Goal: Transaction & Acquisition: Purchase product/service

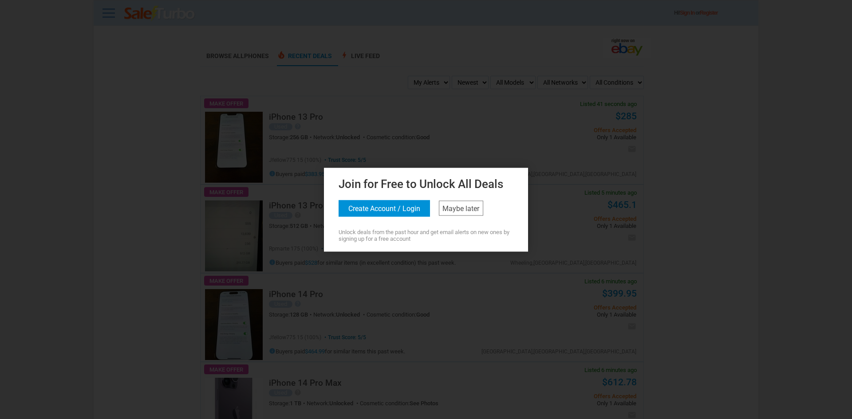
drag, startPoint x: 491, startPoint y: 18, endPoint x: 495, endPoint y: 106, distance: 87.5
click at [492, 21] on div at bounding box center [426, 209] width 852 height 419
click at [458, 213] on link "Maybe later" at bounding box center [461, 207] width 44 height 15
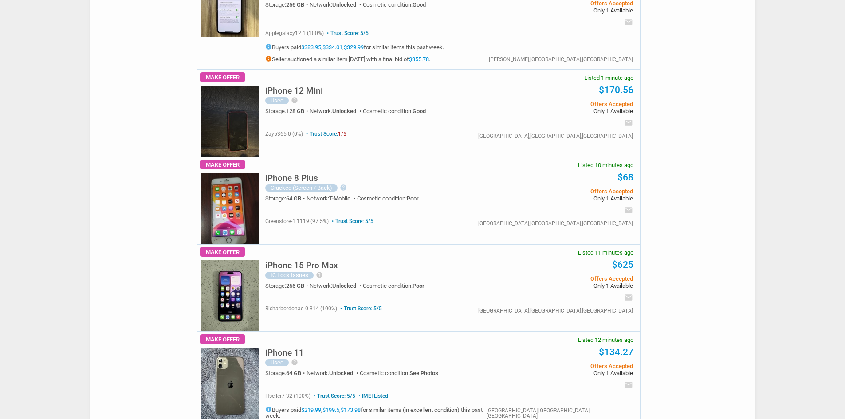
scroll to position [222, 0]
click at [259, 275] on div "iPhone 15 Pro Max IC Lock Issues help IPHONE 15 PRO MAX IS IN OVERALL GOOD COND…" at bounding box center [447, 287] width 385 height 86
click at [240, 281] on img at bounding box center [230, 295] width 58 height 71
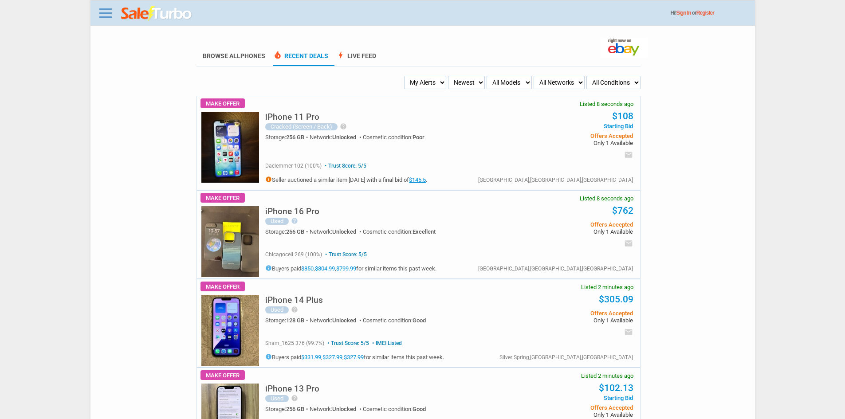
click at [311, 119] on h5 "iPhone 11 Pro" at bounding box center [292, 117] width 54 height 8
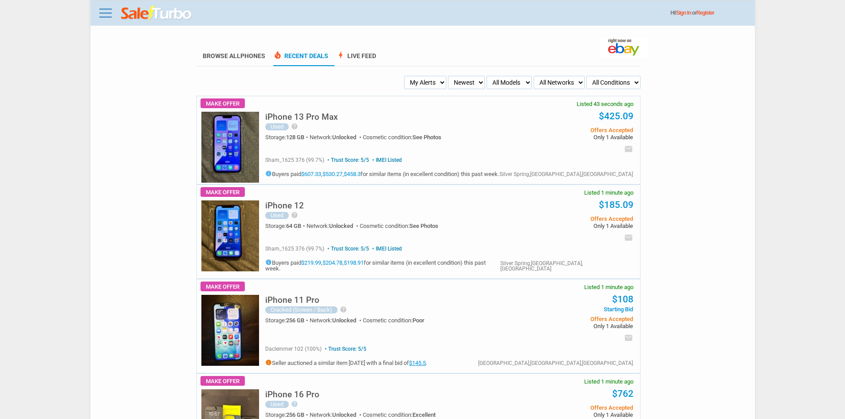
click at [204, 200] on div "Make Offer Listed 1 minute ago iPhone 12 Used help Storage:" at bounding box center [418, 232] width 444 height 94
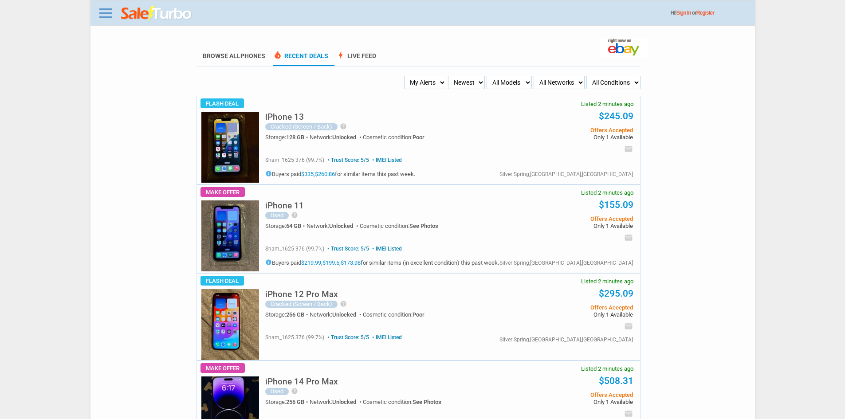
click at [204, 249] on img at bounding box center [230, 235] width 58 height 71
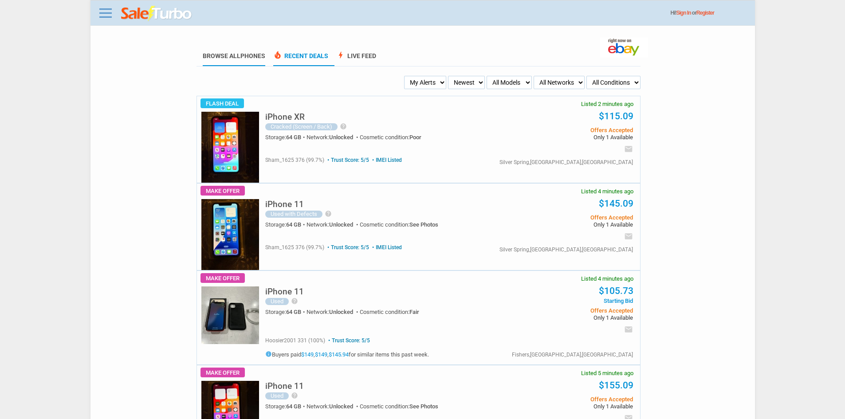
click at [240, 55] on link "Browse All Phones" at bounding box center [234, 59] width 63 height 14
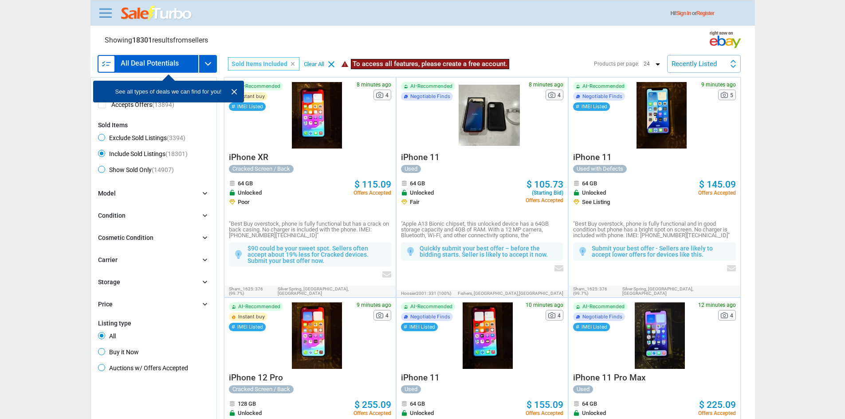
click at [691, 13] on link "Sign In" at bounding box center [683, 13] width 15 height 6
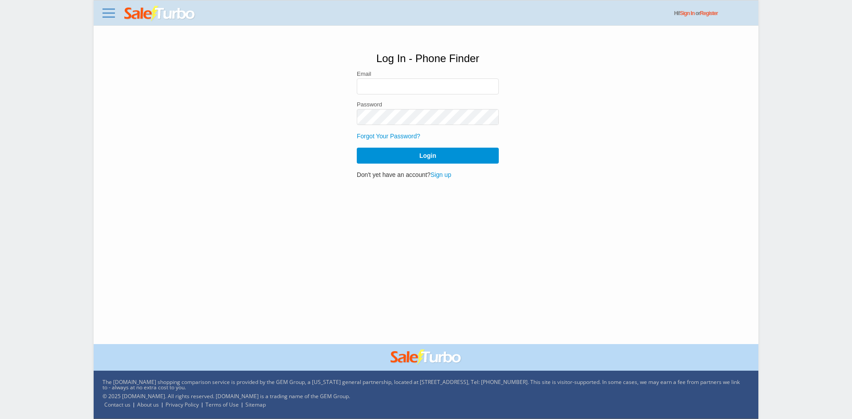
drag, startPoint x: 394, startPoint y: 75, endPoint x: 381, endPoint y: 91, distance: 20.5
click at [394, 75] on label "Email" at bounding box center [428, 74] width 142 height 6
click at [381, 91] on input "email" at bounding box center [428, 87] width 142 height 16
type input "recapsmov49@gmail.com"
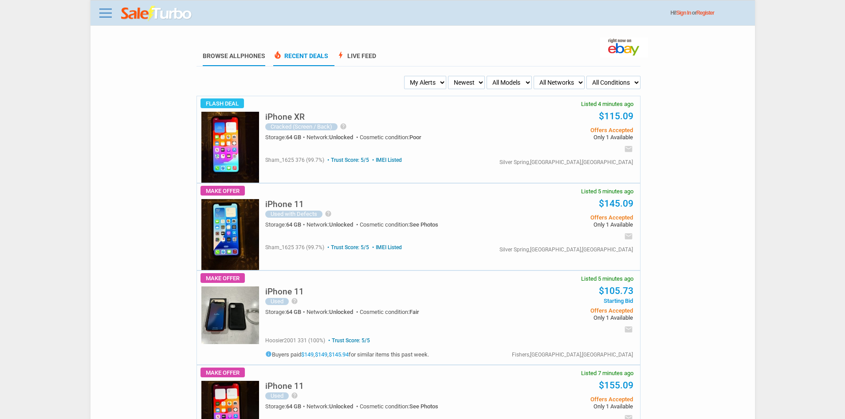
click at [244, 54] on span "Phones" at bounding box center [252, 55] width 25 height 7
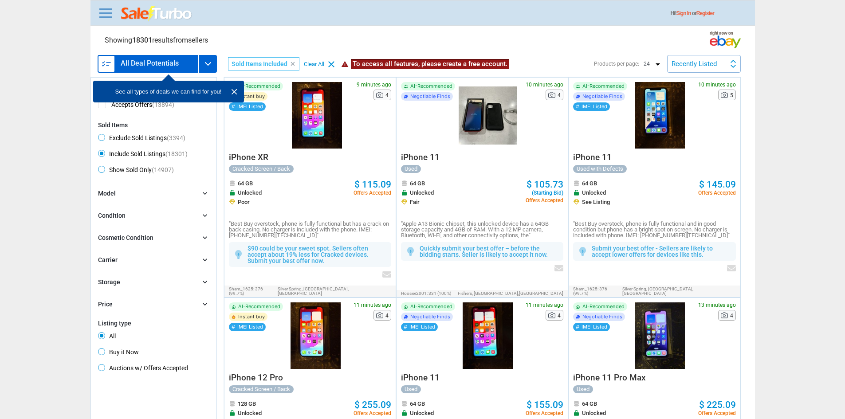
click at [682, 11] on link "Sign In" at bounding box center [683, 13] width 15 height 6
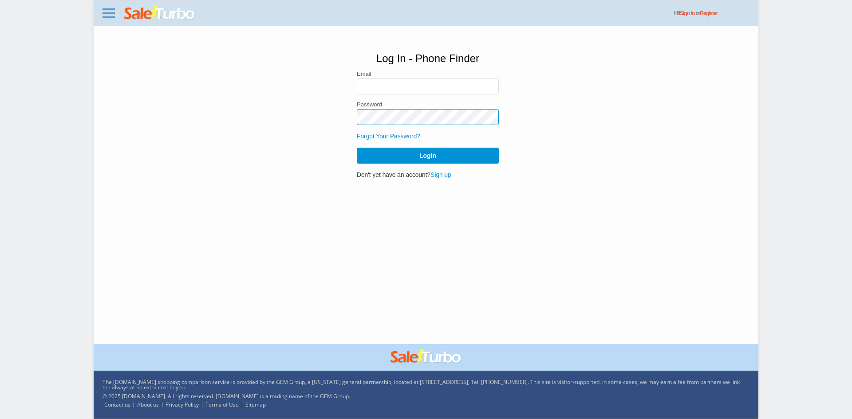
click at [421, 105] on div "Password" at bounding box center [428, 114] width 142 height 24
click at [419, 91] on input "email" at bounding box center [428, 87] width 142 height 16
type input "mTechx12@gmail.com"
click at [440, 169] on div "Log In - Phone Finder Email mTechx12@gmail.com Password Forgot Your Password? L…" at bounding box center [428, 116] width 142 height 126
click at [439, 173] on link "Sign up" at bounding box center [440, 175] width 21 height 7
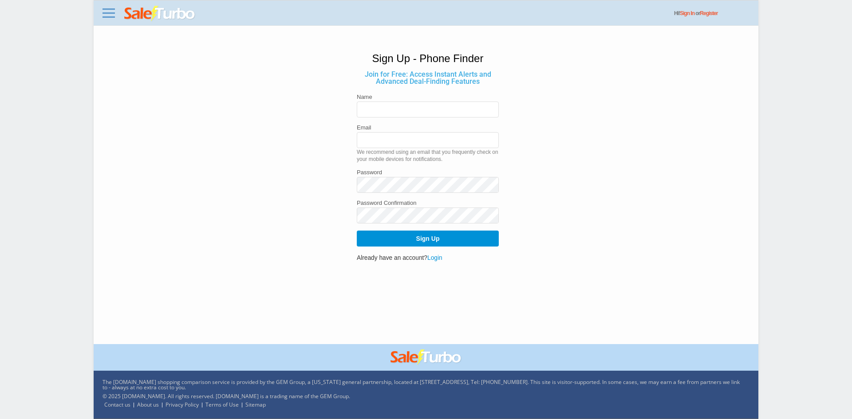
click at [419, 121] on form "Name Email We recommend using an email that you frequently check on your mobile…" at bounding box center [428, 170] width 142 height 153
click at [419, 102] on input "text" at bounding box center [428, 110] width 142 height 16
paste input "recapsmov49@gmail.com"
type input "recapsmov49@gmail.com"
click at [435, 259] on link "Login" at bounding box center [434, 258] width 15 height 7
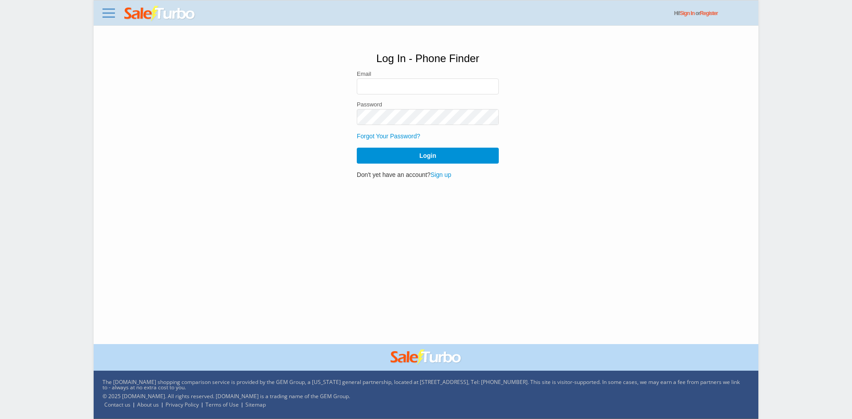
click at [384, 134] on link "Forgot Your Password?" at bounding box center [388, 136] width 63 height 7
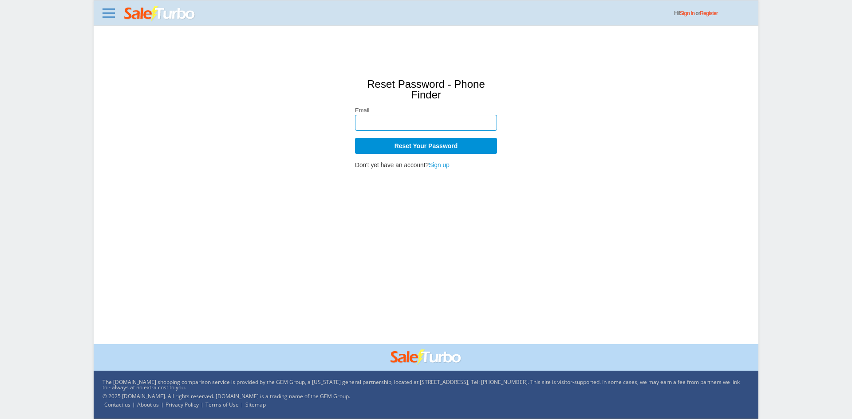
click at [390, 121] on input "email" at bounding box center [426, 123] width 142 height 16
paste input "[EMAIL_ADDRESS][DOMAIN_NAME]"
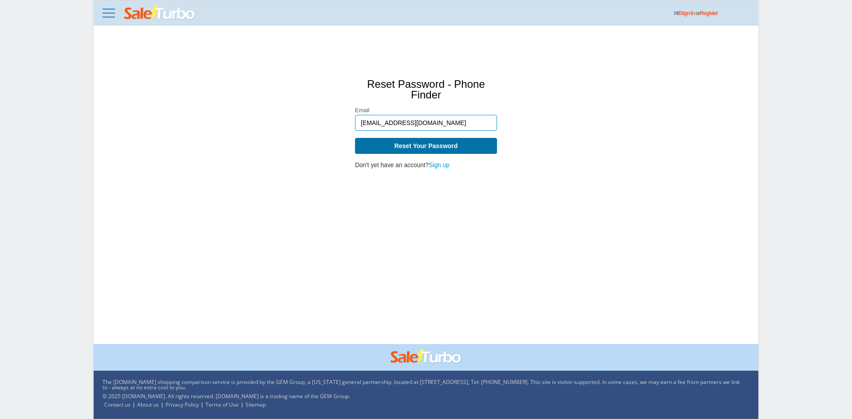
type input "[EMAIL_ADDRESS][DOMAIN_NAME]"
click at [385, 141] on button "Reset Your Password" at bounding box center [426, 146] width 142 height 16
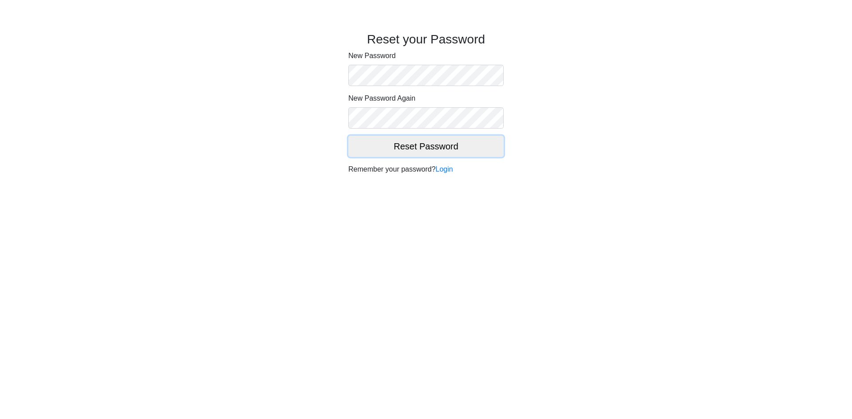
click at [455, 141] on button "Reset Password" at bounding box center [425, 146] width 155 height 21
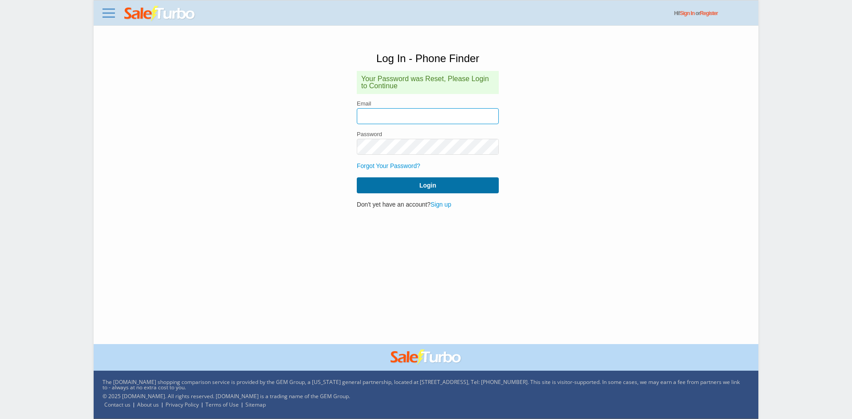
type input "[EMAIL_ADDRESS][DOMAIN_NAME]"
click at [426, 179] on button "Login" at bounding box center [428, 185] width 142 height 16
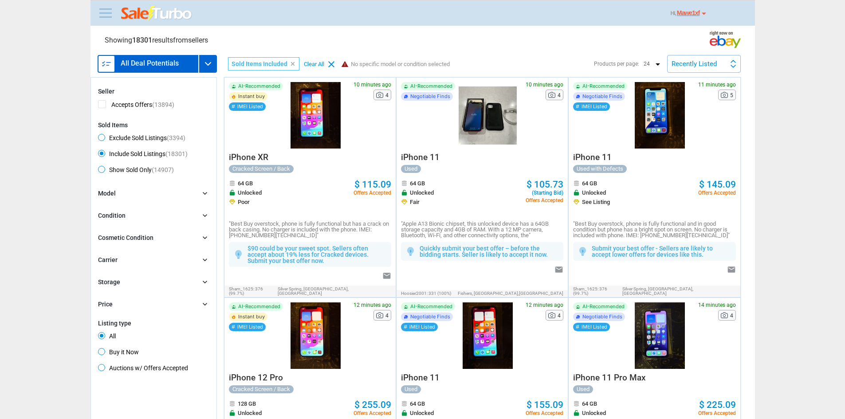
click at [106, 14] on link at bounding box center [106, 13] width 18 height 14
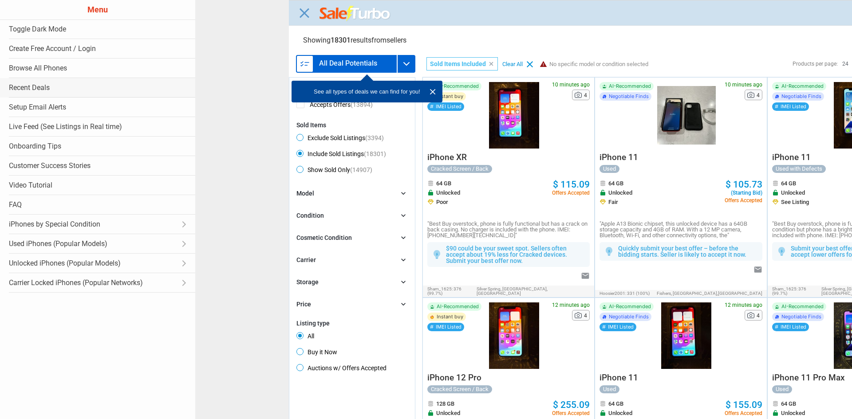
click at [43, 90] on link "Recent Deals" at bounding box center [97, 88] width 195 height 20
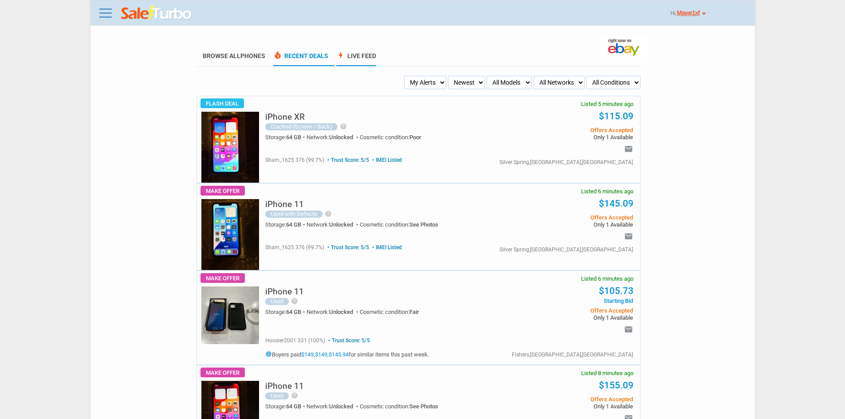
click at [365, 57] on link "bolt Live Feed" at bounding box center [356, 59] width 40 height 14
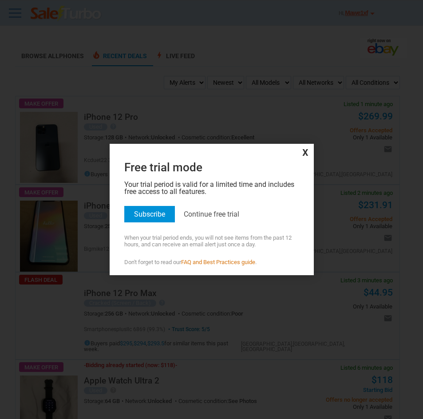
click at [304, 128] on div at bounding box center [211, 209] width 423 height 419
click at [315, 136] on div at bounding box center [211, 209] width 423 height 419
drag, startPoint x: 305, startPoint y: 153, endPoint x: 301, endPoint y: 153, distance: 4.5
click at [304, 153] on span "x" at bounding box center [212, 152] width 200 height 12
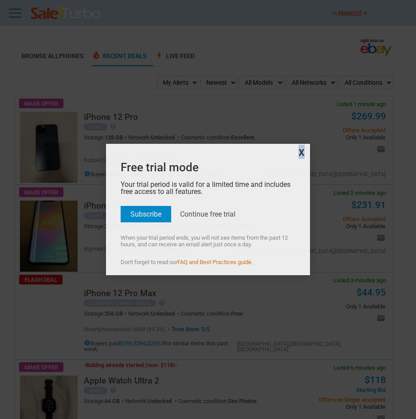
click at [301, 153] on span "x" at bounding box center [208, 152] width 200 height 12
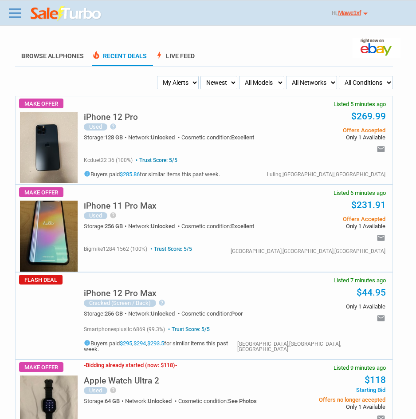
drag, startPoint x: 58, startPoint y: 317, endPoint x: 54, endPoint y: 314, distance: 5.0
click at [55, 314] on div "Flash Deal Listed 7 minutes ago" at bounding box center [49, 323] width 58 height 71
click at [39, 302] on div "Flash Deal Listed 7 minutes ago" at bounding box center [49, 323] width 58 height 71
click at [114, 296] on h5 "iPhone 12 Pro Max" at bounding box center [120, 293] width 73 height 8
click at [178, 87] on select "My Alerts Alerts Received All Deals BIN Only w/ Offers Only" at bounding box center [178, 82] width 42 height 13
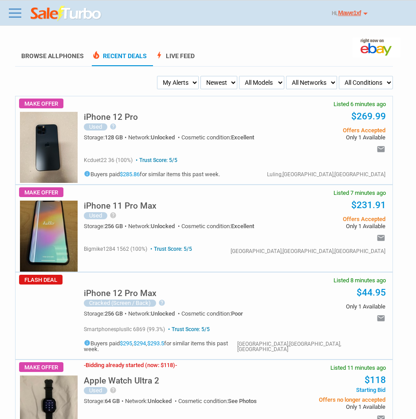
drag, startPoint x: 51, startPoint y: 76, endPoint x: 54, endPoint y: 67, distance: 9.4
click at [60, 61] on li "Browse All Phones" at bounding box center [52, 57] width 75 height 20
click at [65, 55] on span "Phones" at bounding box center [71, 55] width 25 height 7
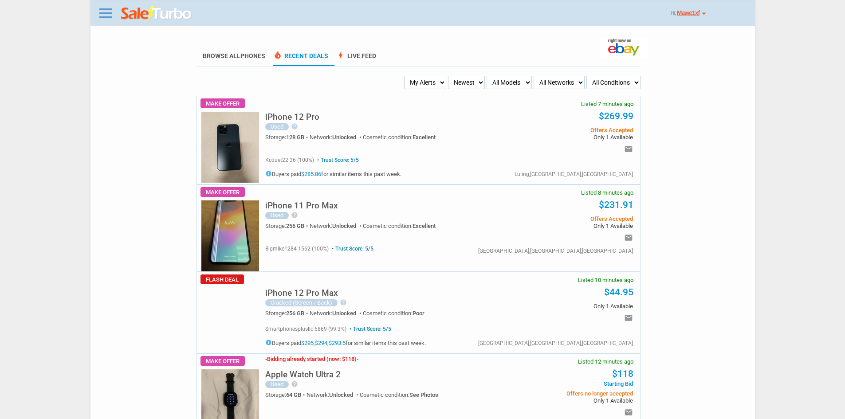
click at [558, 156] on section "Trust Score: 5/5 kcduet22 36 (100%) Trust Score: 5/5" at bounding box center [449, 164] width 368 height 25
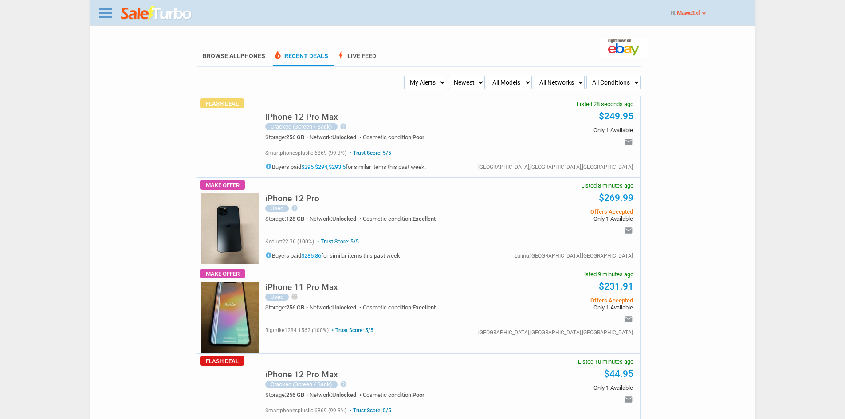
click at [315, 108] on div "iPhone 12 Pro Max Cracked (Screen / Back) help The back glass is cracked and br…" at bounding box center [382, 125] width 234 height 39
click at [326, 121] on h5 "iPhone 12 Pro Max" at bounding box center [301, 117] width 73 height 8
click at [228, 153] on div "Flash Deal Listed 28 seconds ago" at bounding box center [230, 144] width 58 height 65
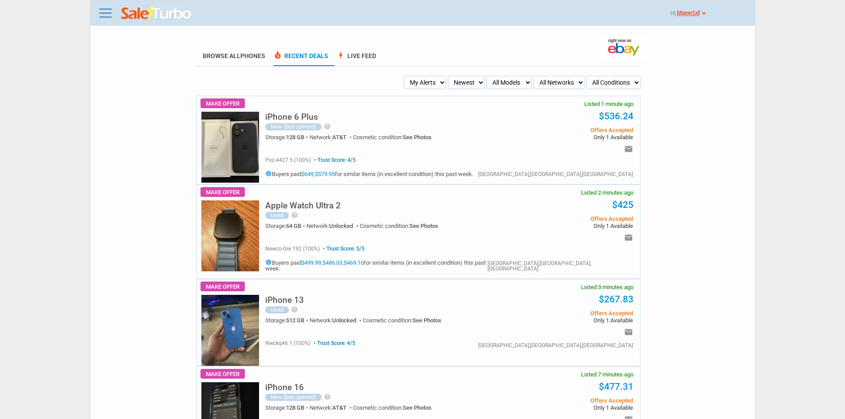
click at [415, 223] on div "Apple Watch Ultra 2 Used help Excellent condition. Includes the charger and two…" at bounding box center [382, 217] width 234 height 46
drag, startPoint x: 357, startPoint y: 121, endPoint x: 269, endPoint y: 120, distance: 87.8
click at [269, 120] on div "iPhone 6 Plus New (box opened) help This phone offers a high-quality user exper…" at bounding box center [382, 129] width 234 height 46
click at [306, 117] on h5 "iPhone 6 Plus" at bounding box center [291, 117] width 53 height 8
